Goal: Task Accomplishment & Management: Use online tool/utility

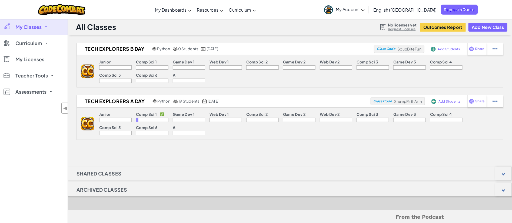
click at [137, 70] on div "Junior Comp Sci 1 Game Dev 1 Web Dev 1 Comp Sci 2 Game Dev 2 Web Dev 2 Comp Sci…" at bounding box center [298, 71] width 409 height 32
click at [495, 51] on img at bounding box center [494, 48] width 5 height 5
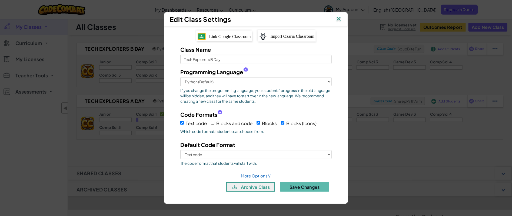
click at [342, 21] on img at bounding box center [338, 19] width 7 height 8
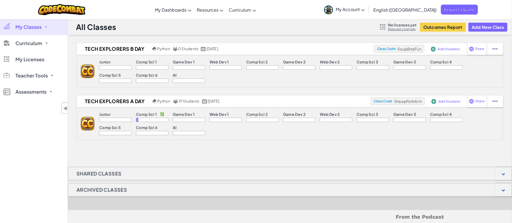
click at [365, 9] on span "My Account" at bounding box center [350, 9] width 29 height 6
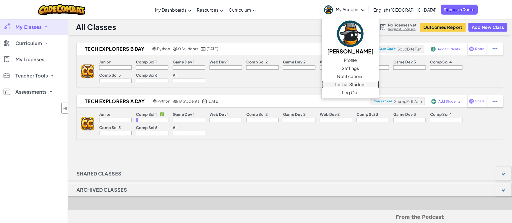
click at [368, 84] on link "Test as Student" at bounding box center [350, 85] width 57 height 8
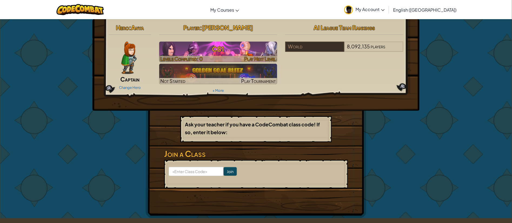
click at [206, 58] on div at bounding box center [218, 59] width 118 height 6
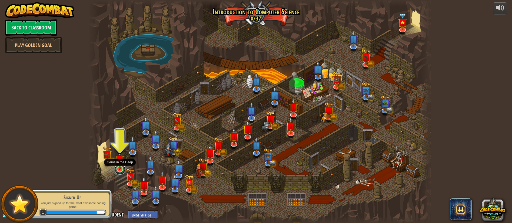
click at [118, 172] on link at bounding box center [120, 169] width 11 height 11
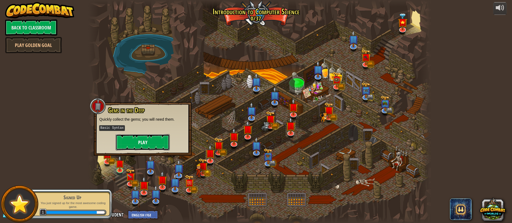
click at [146, 142] on button "Play" at bounding box center [143, 142] width 54 height 16
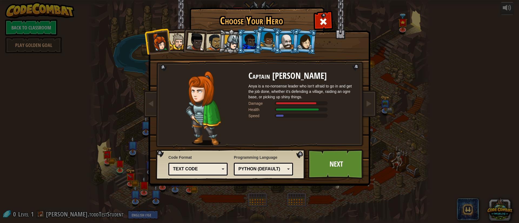
click at [201, 37] on div at bounding box center [196, 42] width 18 height 18
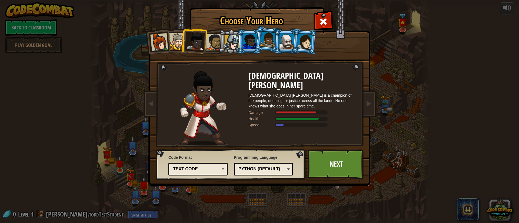
click at [176, 48] on div at bounding box center [177, 41] width 16 height 16
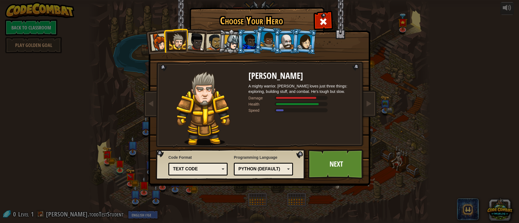
click at [284, 45] on div at bounding box center [286, 41] width 14 height 15
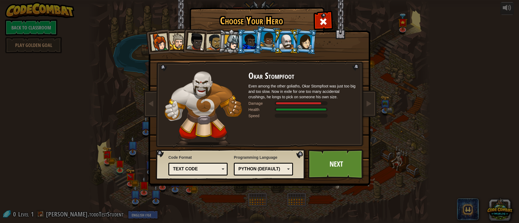
click at [273, 48] on li at bounding box center [267, 39] width 27 height 27
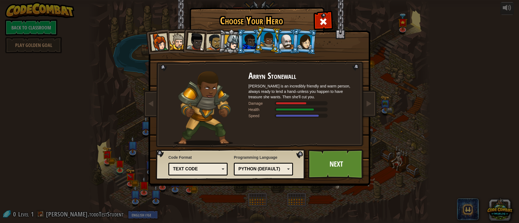
click at [286, 46] on div at bounding box center [286, 41] width 14 height 15
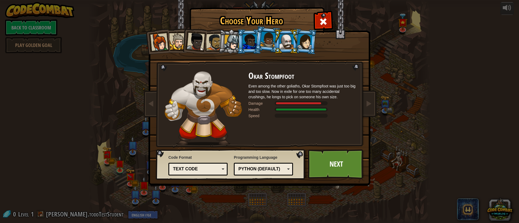
click at [219, 46] on li at bounding box center [231, 42] width 26 height 26
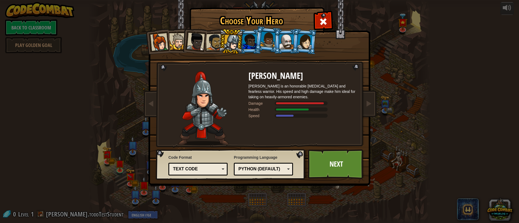
click at [218, 169] on div "Text code" at bounding box center [196, 169] width 47 height 6
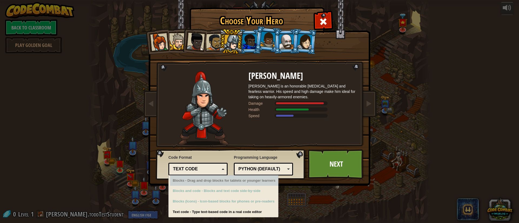
click at [218, 164] on div "Text code Blocks and code Blocks Blocks (Icons) Text code" at bounding box center [197, 169] width 59 height 13
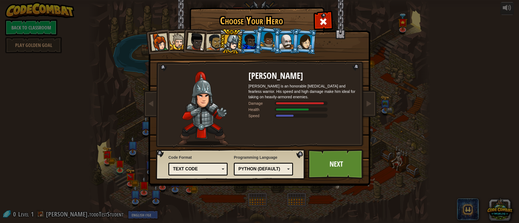
click at [208, 46] on div at bounding box center [214, 42] width 17 height 17
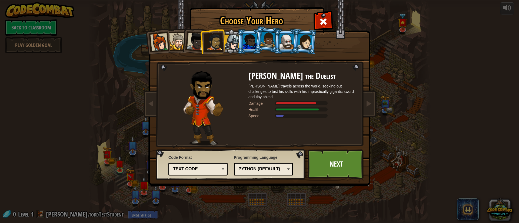
click at [190, 46] on div at bounding box center [196, 42] width 18 height 18
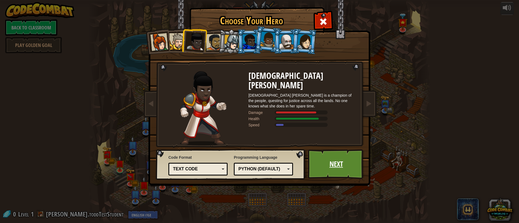
click at [341, 168] on link "Next" at bounding box center [336, 164] width 56 height 30
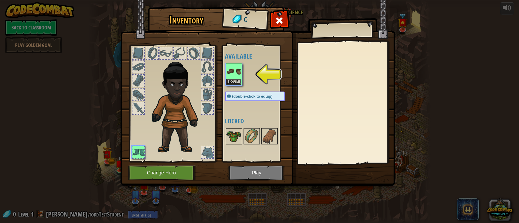
click at [231, 138] on img at bounding box center [233, 136] width 15 height 15
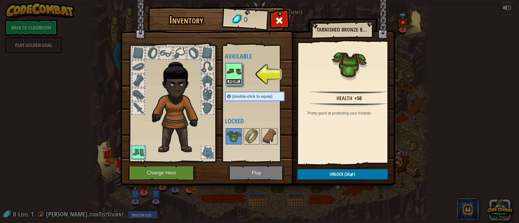
click at [233, 81] on button "Equip" at bounding box center [233, 82] width 15 height 6
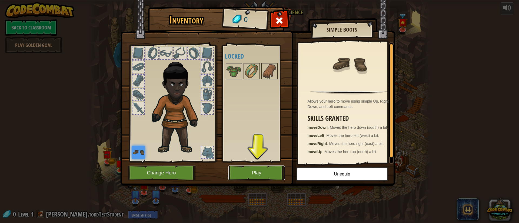
click at [256, 175] on button "Play" at bounding box center [256, 173] width 56 height 15
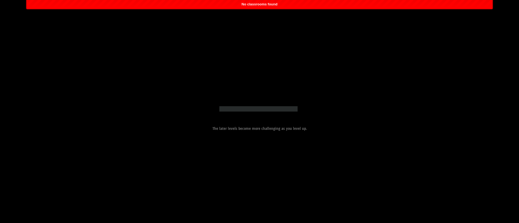
click at [325, 146] on div "Goals Avoid the spikes. Collect the gems. Start Level Error loading from server…" at bounding box center [259, 111] width 519 height 223
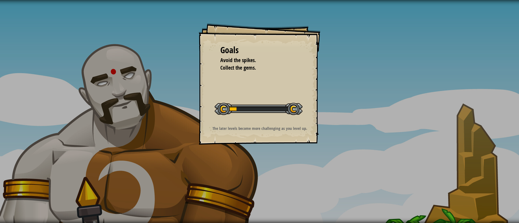
click at [231, 85] on div "Goals Avoid the spikes. Collect the gems. Start Level Error loading from server…" at bounding box center [260, 84] width 122 height 122
click at [288, 102] on div "Start Level" at bounding box center [259, 109] width 88 height 22
click at [170, 103] on div "Goals Avoid the spikes. Collect the gems. Start Level Error loading from server…" at bounding box center [259, 111] width 519 height 223
click at [242, 35] on div "Goals Avoid the spikes. Collect the gems. Start Level Error loading from server…" at bounding box center [260, 84] width 122 height 122
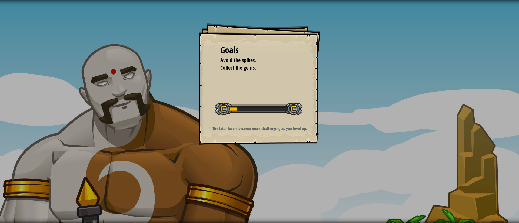
click at [248, 108] on div at bounding box center [259, 109] width 88 height 12
